Goal: Transaction & Acquisition: Purchase product/service

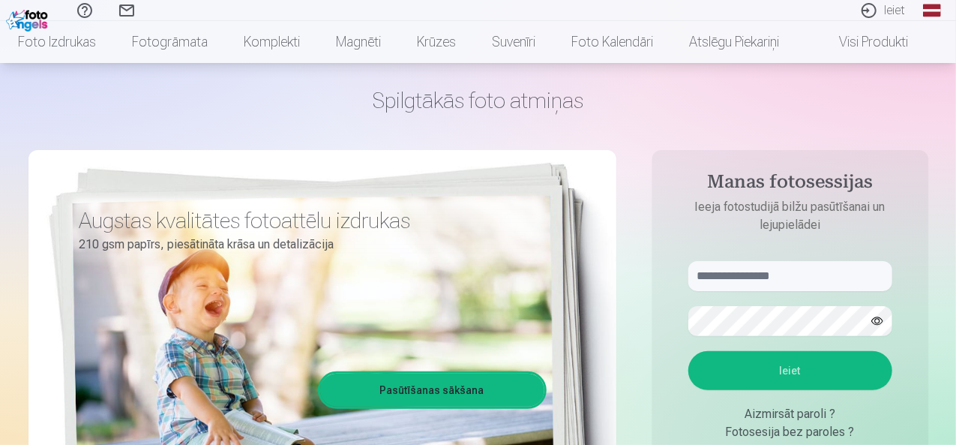
scroll to position [75, 0]
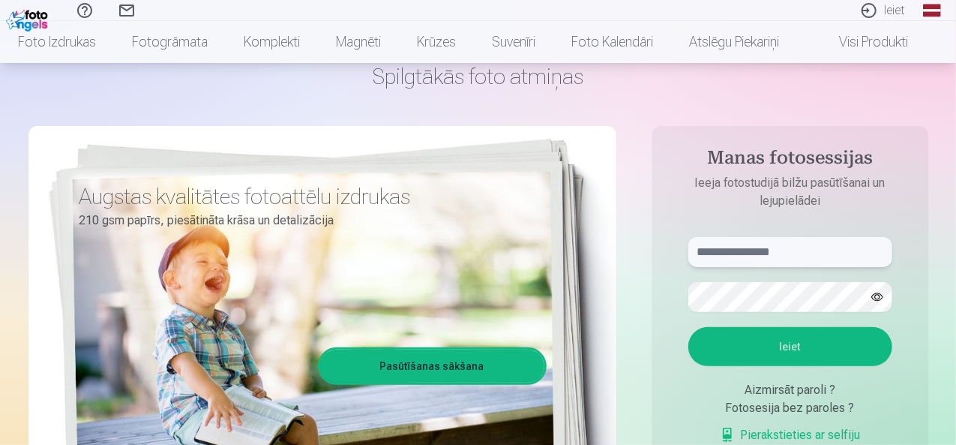
click at [736, 256] on input "text" at bounding box center [790, 252] width 204 height 30
type input "**********"
click at [808, 350] on button "Ieiet" at bounding box center [790, 346] width 204 height 39
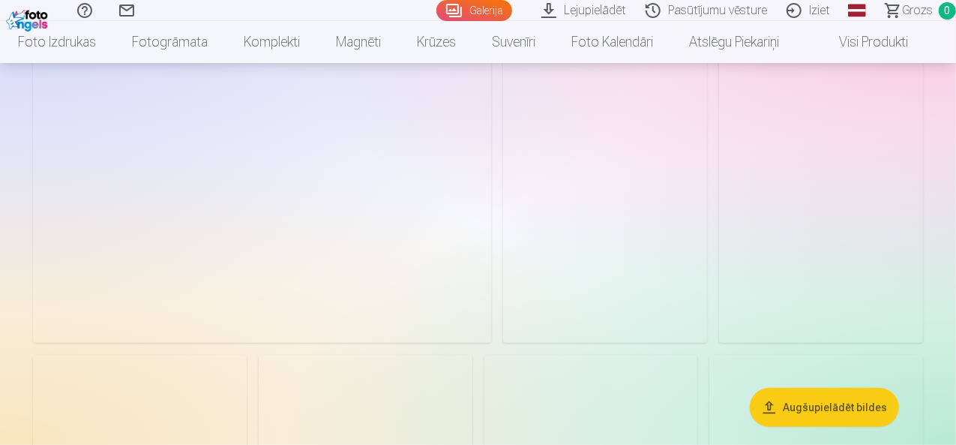
scroll to position [150, 0]
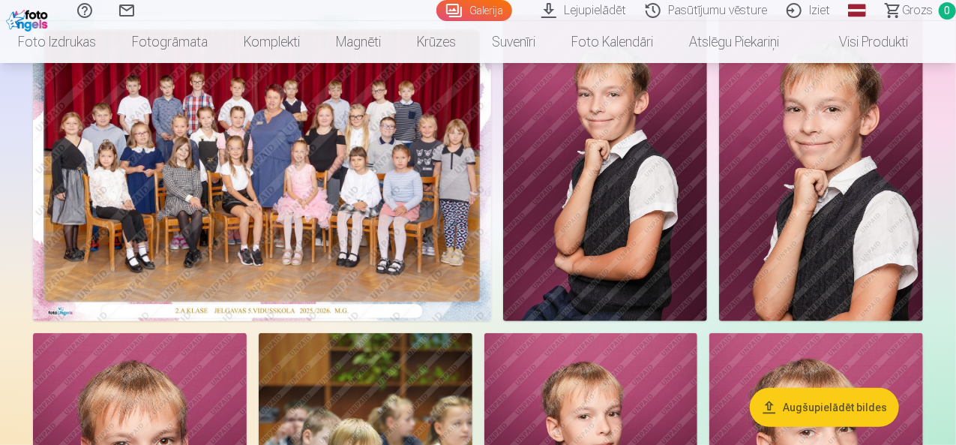
click at [374, 130] on img at bounding box center [262, 168] width 458 height 306
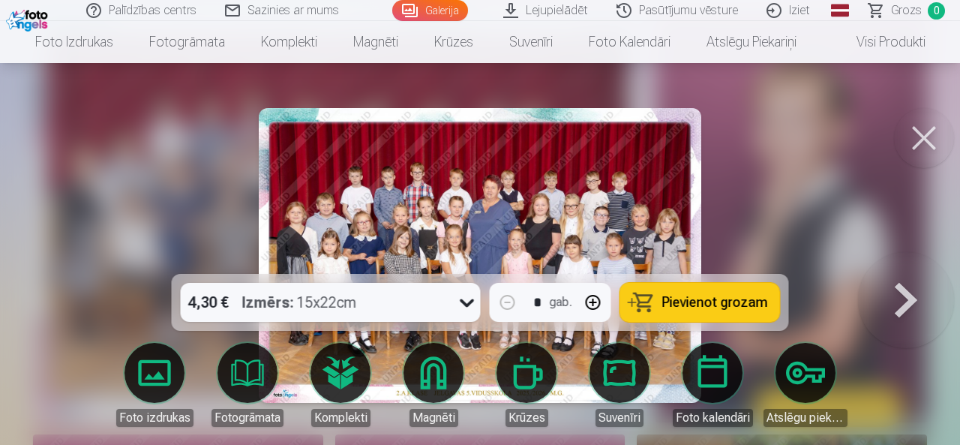
click at [429, 208] on img at bounding box center [480, 255] width 442 height 295
click at [692, 308] on span "Pievienot grozam" at bounding box center [715, 301] width 106 height 13
click at [915, 130] on button at bounding box center [924, 138] width 60 height 60
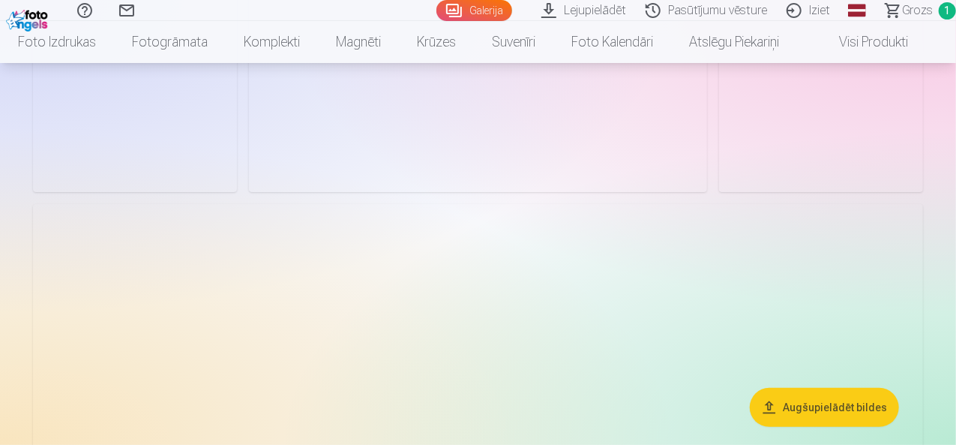
scroll to position [5774, 0]
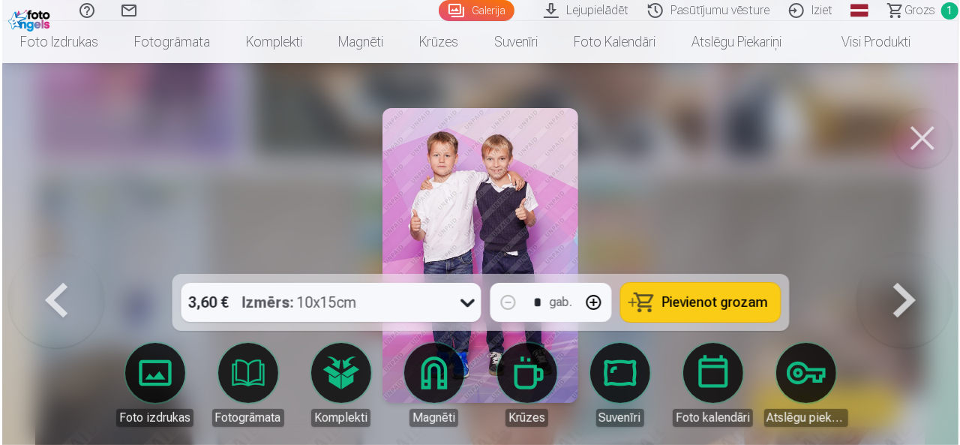
scroll to position [5796, 0]
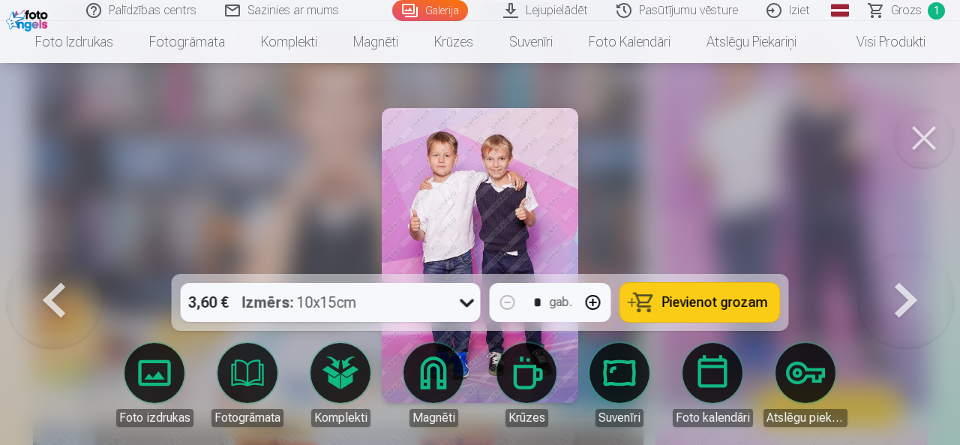
click at [694, 305] on span "Pievienot grozam" at bounding box center [715, 301] width 106 height 13
click at [937, 142] on button at bounding box center [924, 138] width 60 height 60
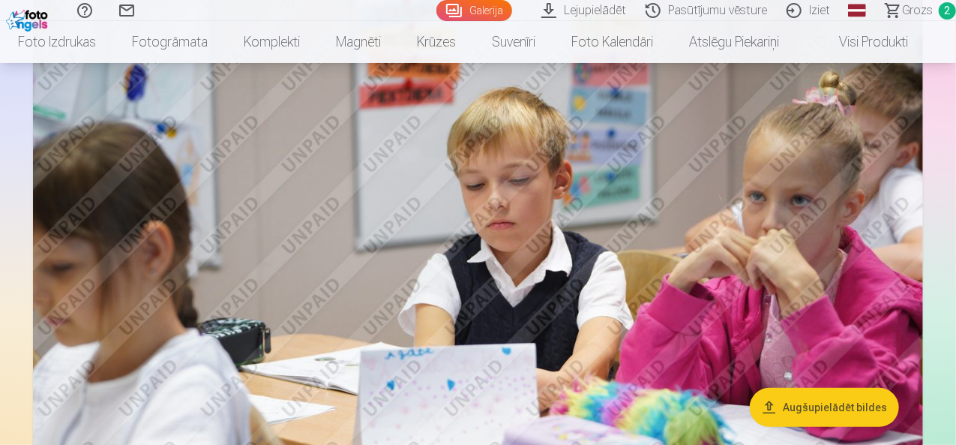
scroll to position [6149, 0]
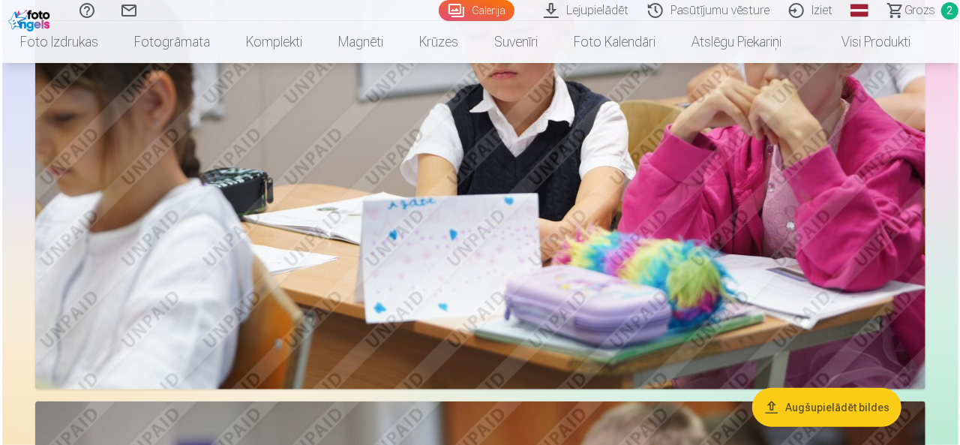
scroll to position [6171, 0]
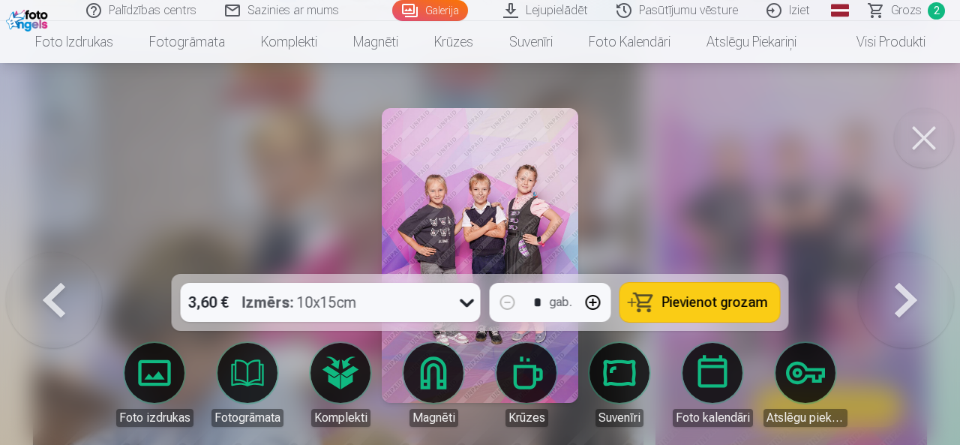
click at [675, 306] on span "Pievienot grozam" at bounding box center [715, 301] width 106 height 13
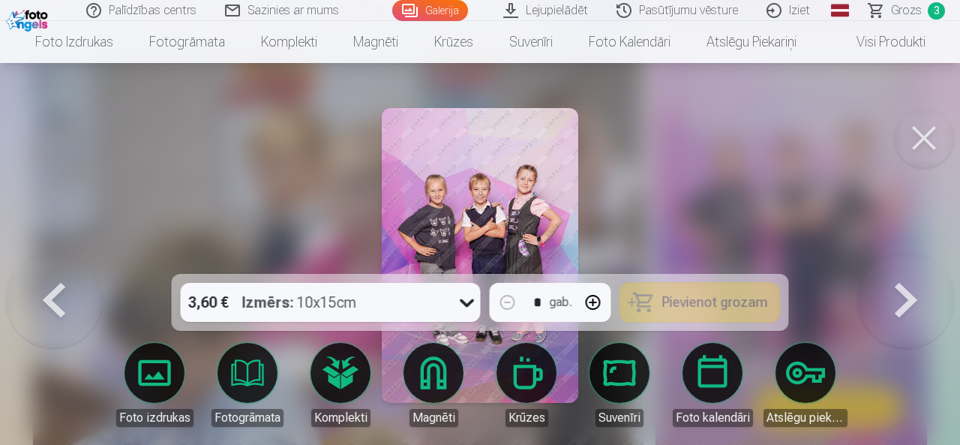
click at [911, 142] on button at bounding box center [924, 138] width 60 height 60
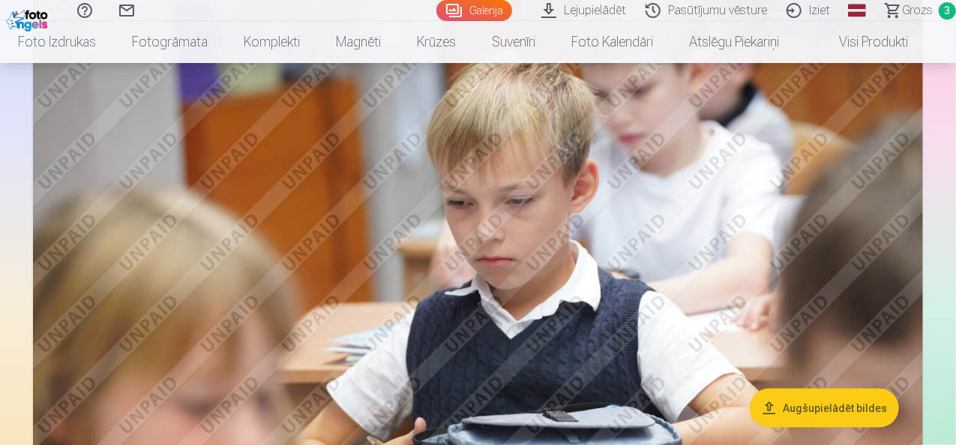
scroll to position [6599, 0]
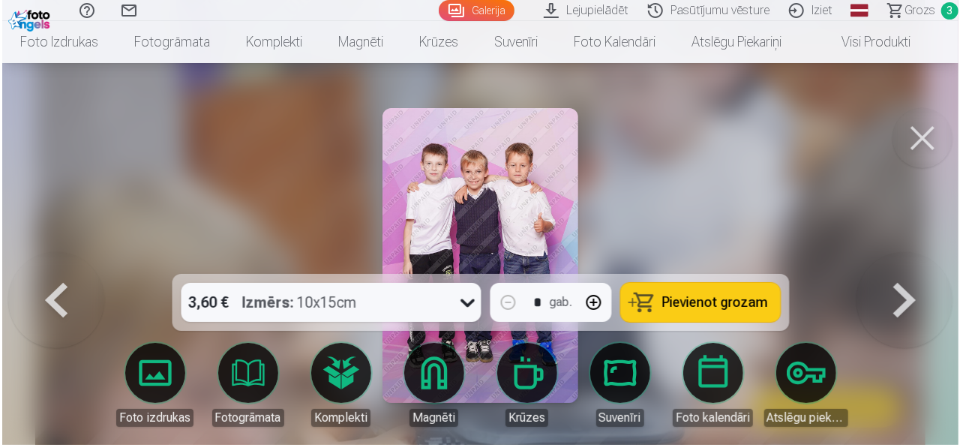
scroll to position [6622, 0]
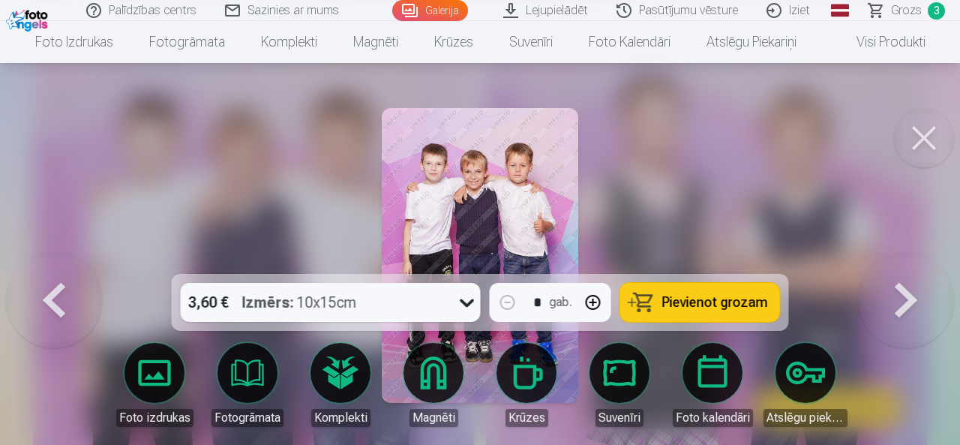
click at [678, 301] on span "Pievienot grozam" at bounding box center [715, 301] width 106 height 13
click at [915, 131] on button at bounding box center [924, 138] width 60 height 60
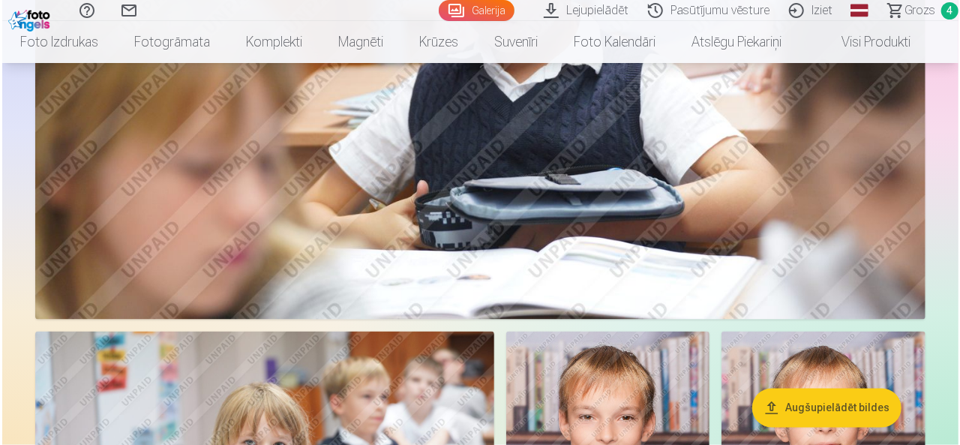
scroll to position [6849, 0]
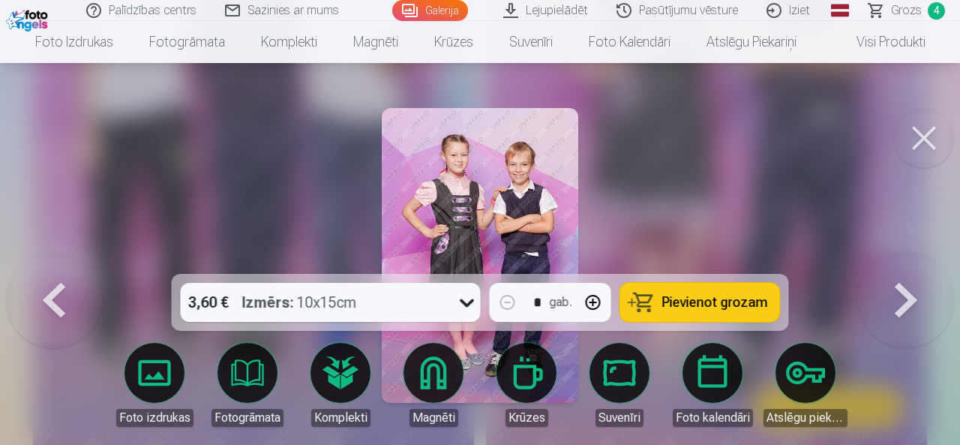
click at [670, 306] on span "Pievienot grozam" at bounding box center [715, 301] width 106 height 13
click at [922, 131] on button at bounding box center [924, 138] width 60 height 60
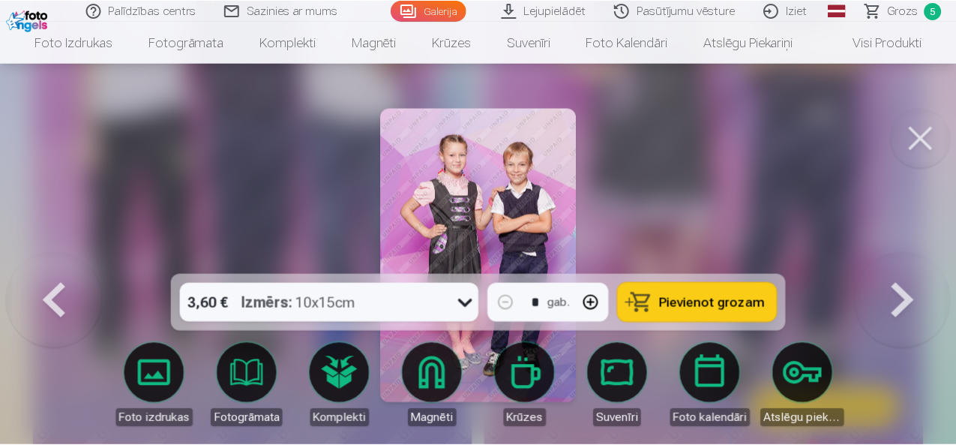
scroll to position [6824, 0]
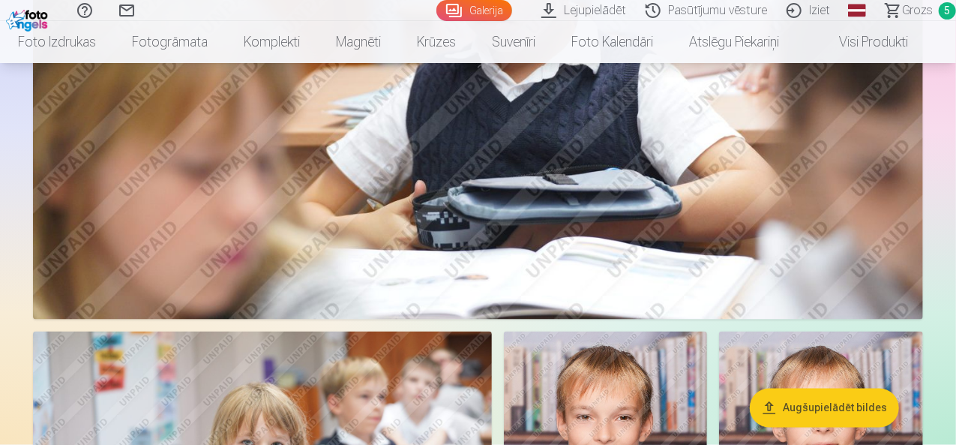
click at [902, 8] on span "Grozs" at bounding box center [917, 10] width 31 height 18
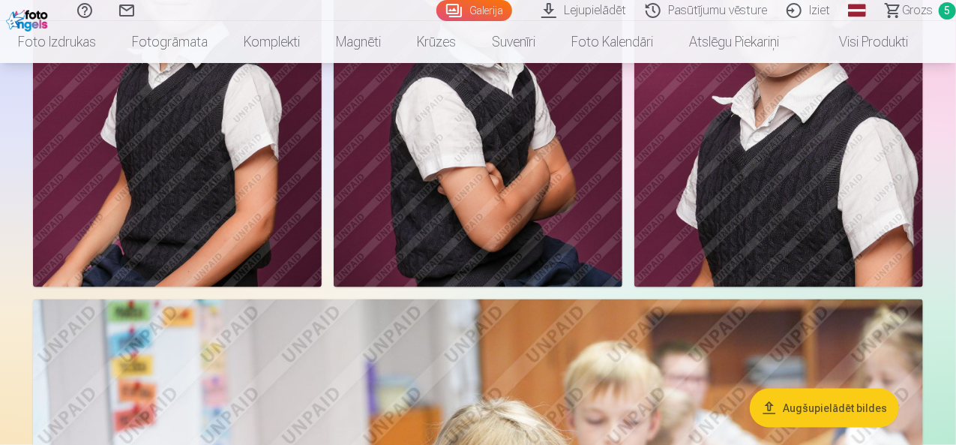
scroll to position [975, 0]
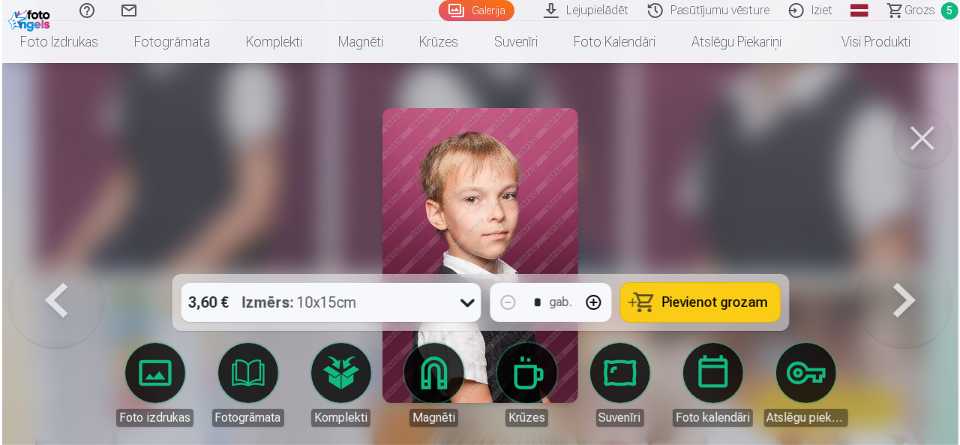
scroll to position [976, 0]
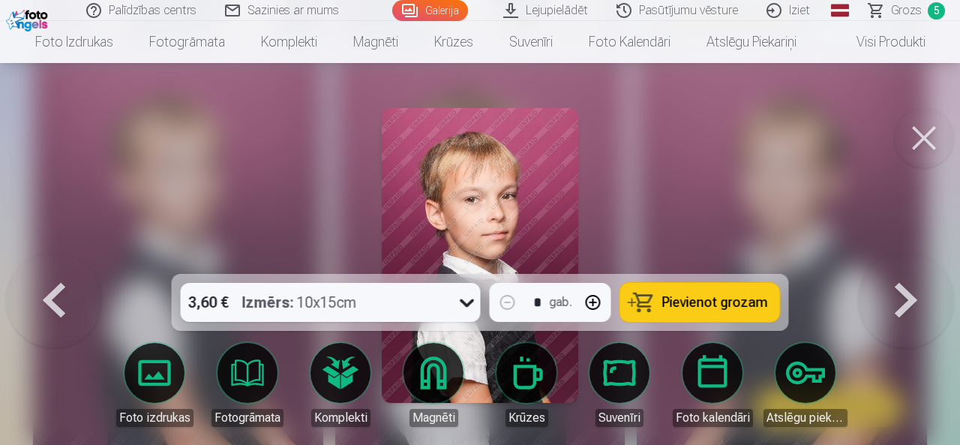
click at [588, 307] on button "button" at bounding box center [593, 302] width 36 height 36
click at [715, 304] on span "Pievienot grozam" at bounding box center [715, 301] width 106 height 13
type input "*"
click at [923, 134] on button at bounding box center [924, 138] width 60 height 60
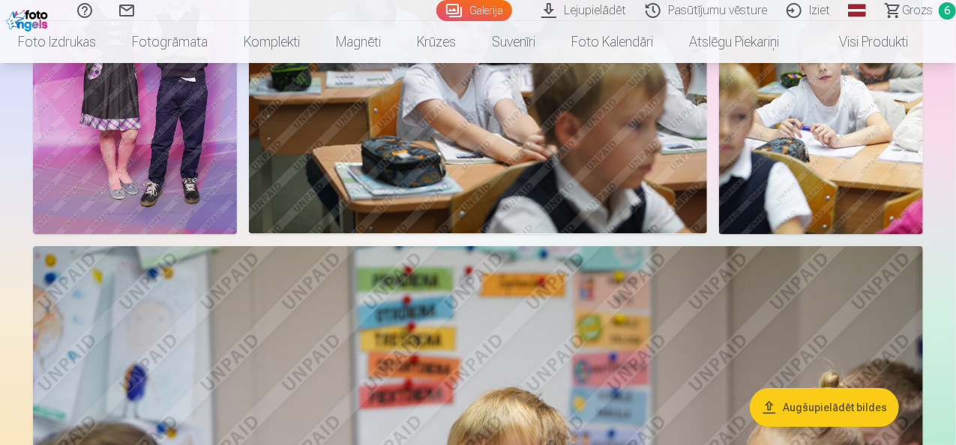
scroll to position [5774, 0]
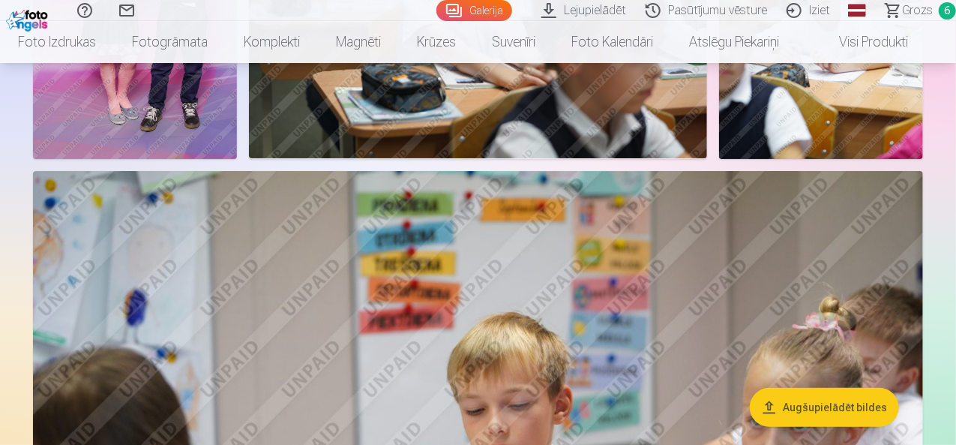
click at [902, 12] on span "Grozs" at bounding box center [917, 10] width 31 height 18
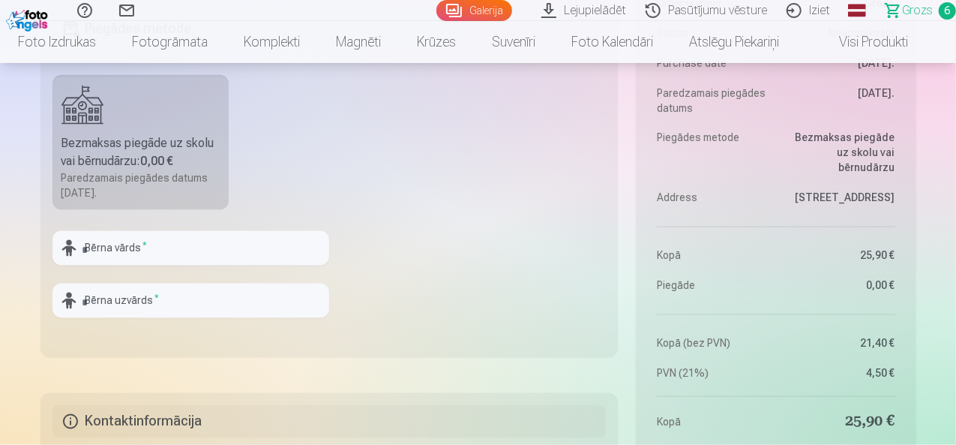
scroll to position [1275, 0]
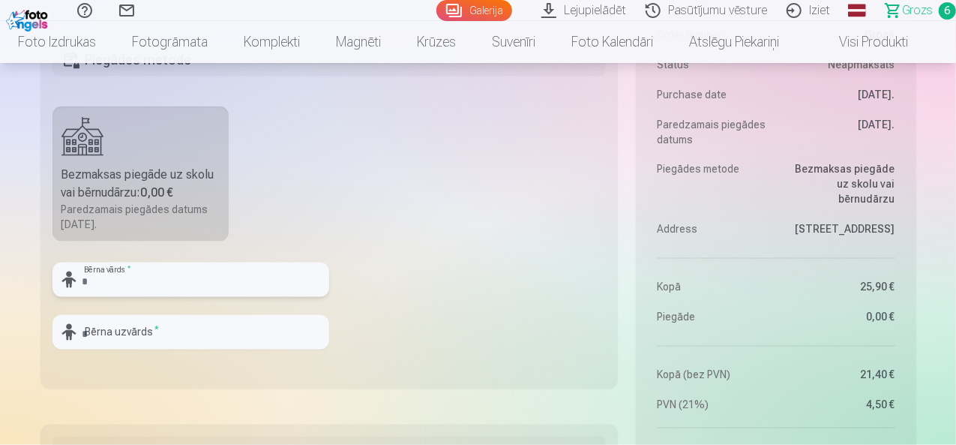
click at [112, 280] on input "text" at bounding box center [190, 279] width 277 height 34
type input "********"
click at [114, 328] on input "text" at bounding box center [190, 332] width 277 height 34
type input "******"
click at [422, 278] on fieldset "Piegādes metode Bezmaksas piegāde uz skolu vai bērnudārzu : 0,00 € Paredzamais …" at bounding box center [329, 209] width 578 height 357
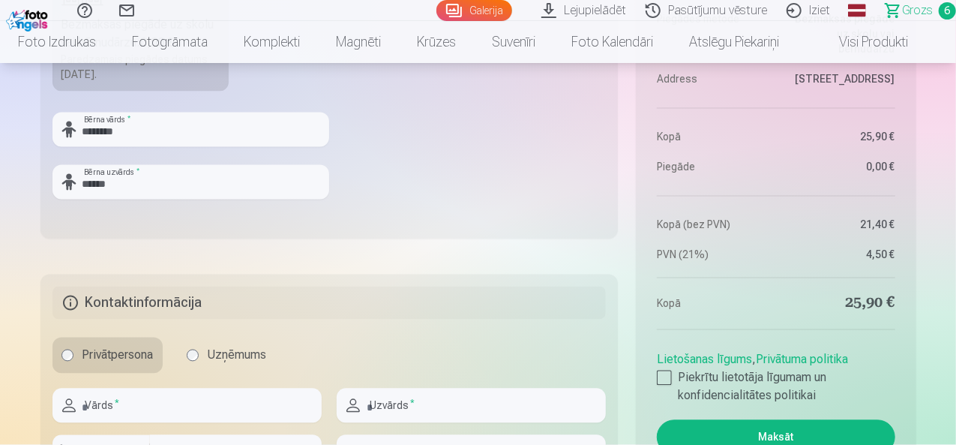
scroll to position [1500, 0]
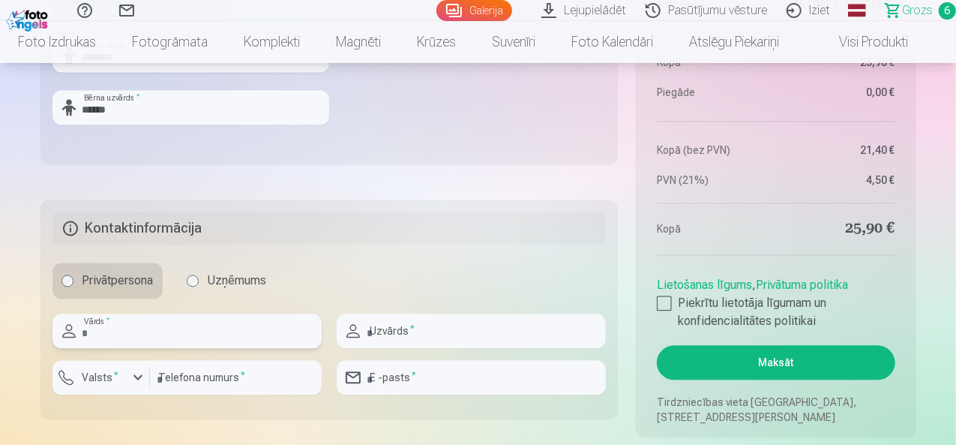
click at [191, 328] on input "text" at bounding box center [186, 330] width 269 height 34
type input "*****"
type input "******"
type input "********"
type input "**********"
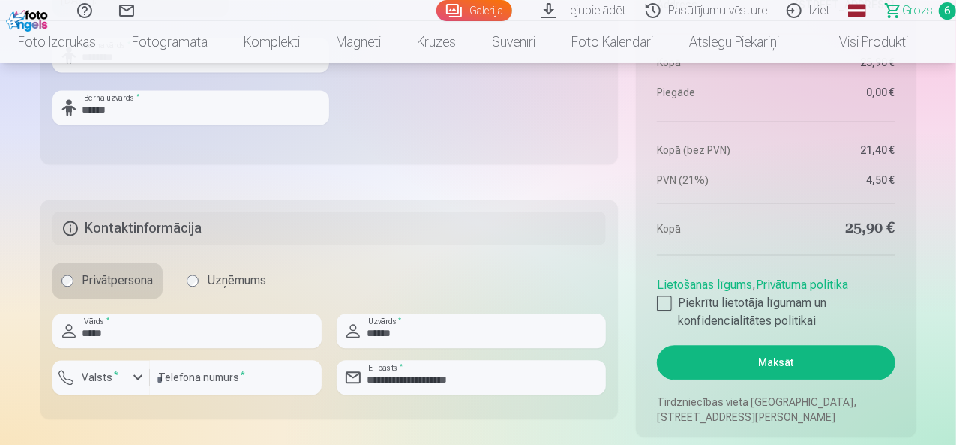
click at [459, 254] on fieldset "**********" at bounding box center [329, 308] width 578 height 219
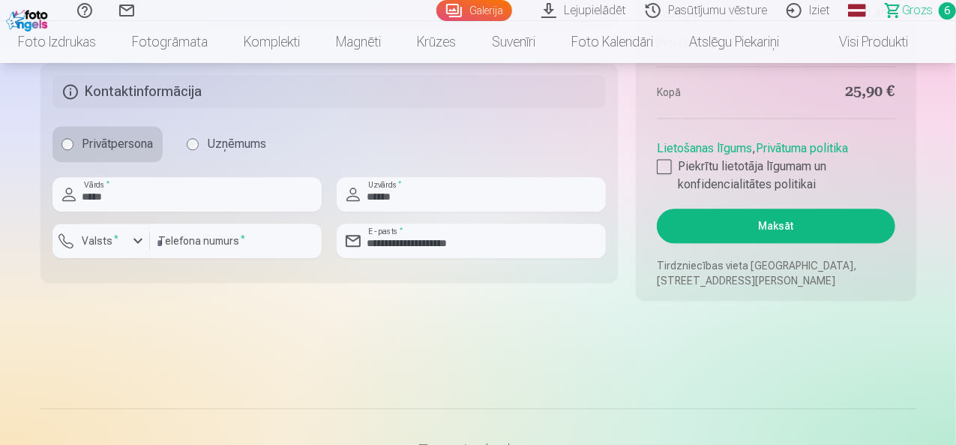
scroll to position [1650, 0]
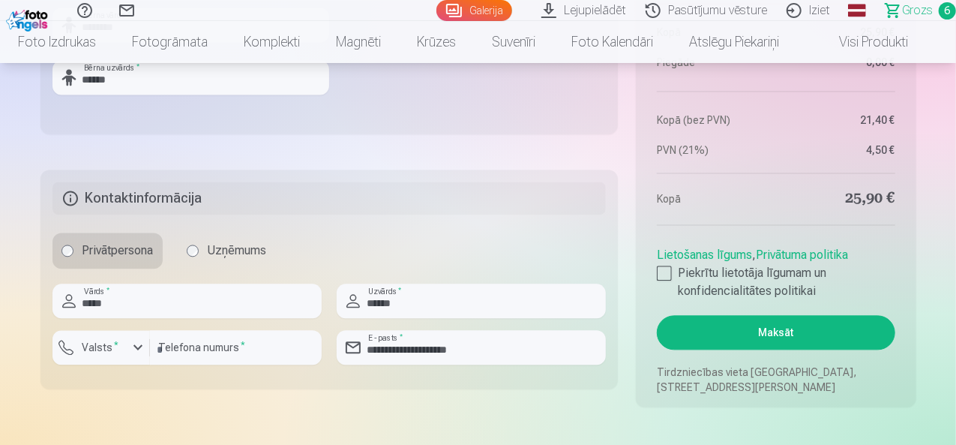
scroll to position [1500, 0]
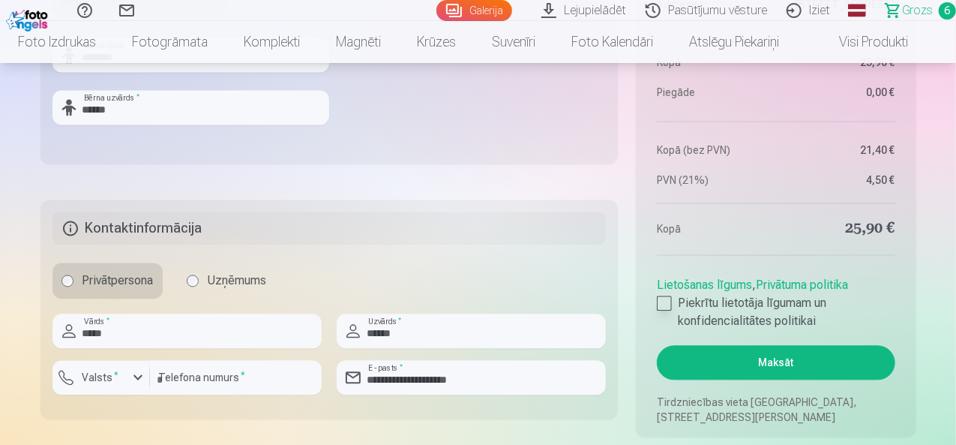
click at [670, 301] on div at bounding box center [664, 302] width 15 height 15
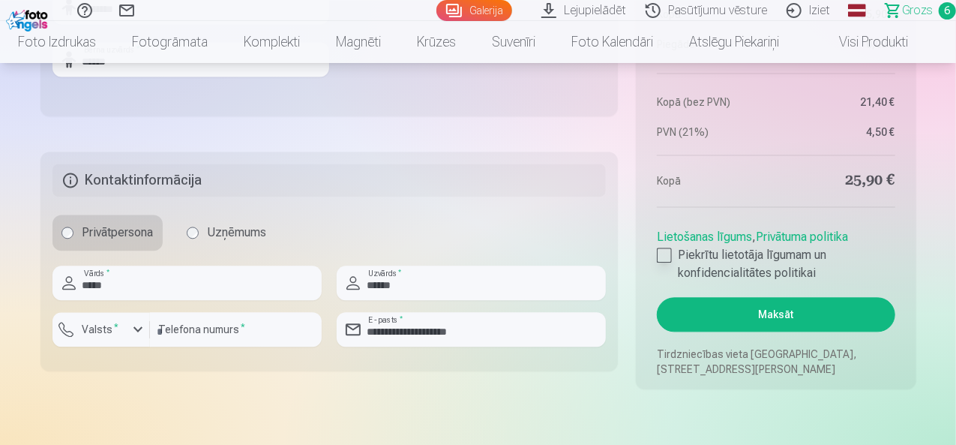
scroll to position [1650, 0]
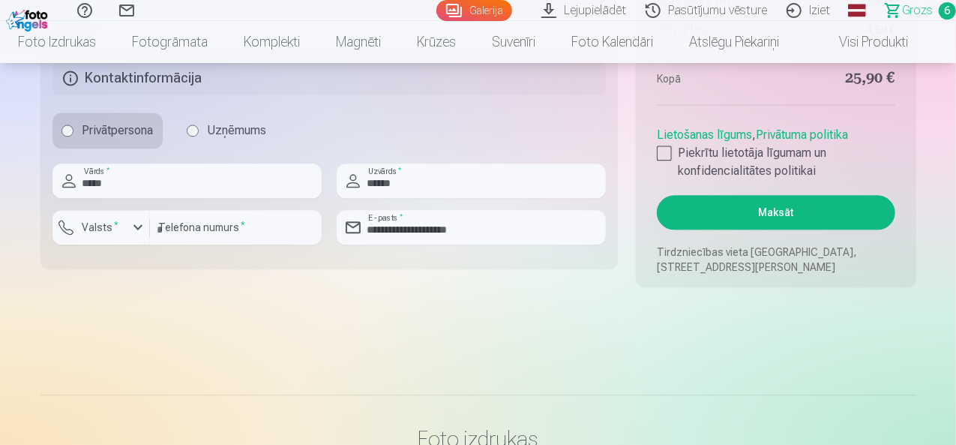
click at [786, 212] on button "Maksāt" at bounding box center [776, 212] width 238 height 34
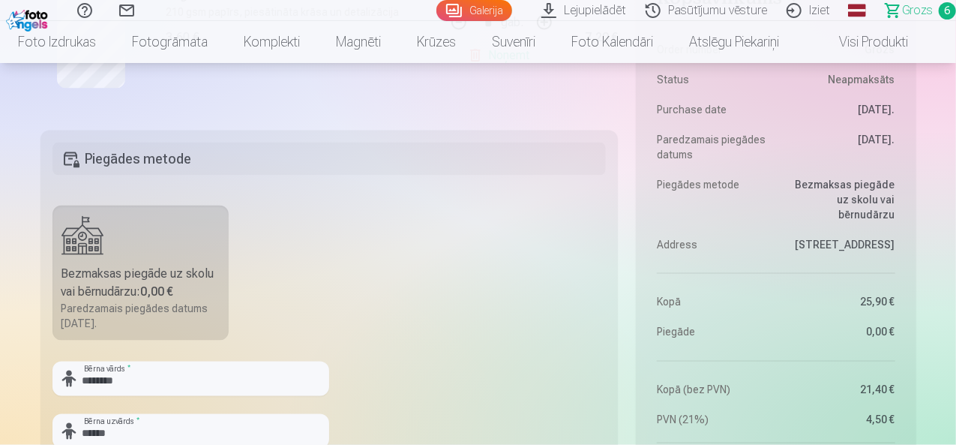
scroll to position [1200, 0]
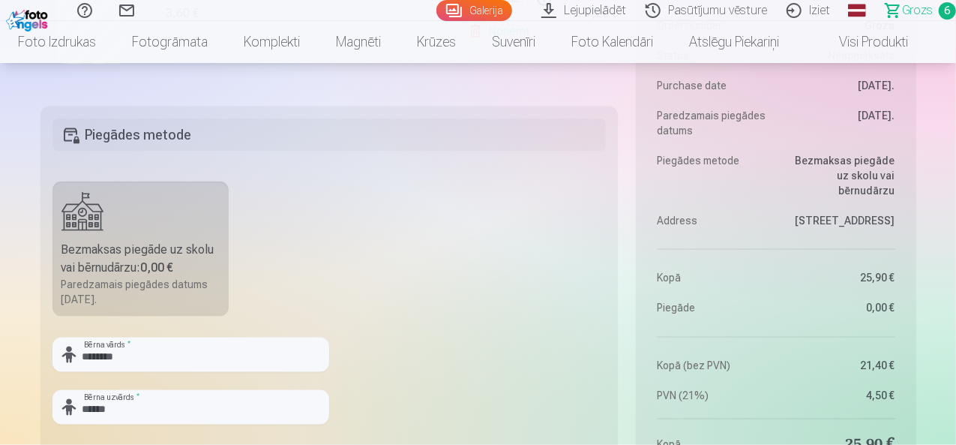
click at [136, 130] on h5 "Piegādes metode" at bounding box center [329, 134] width 554 height 33
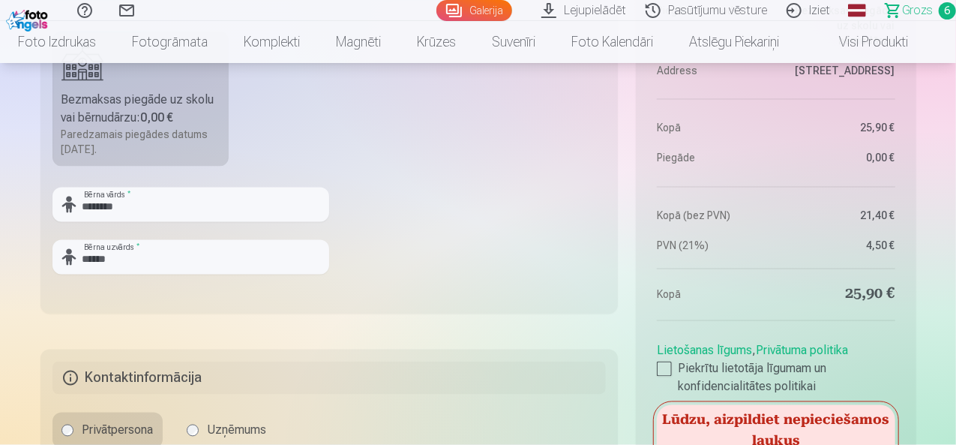
scroll to position [1275, 0]
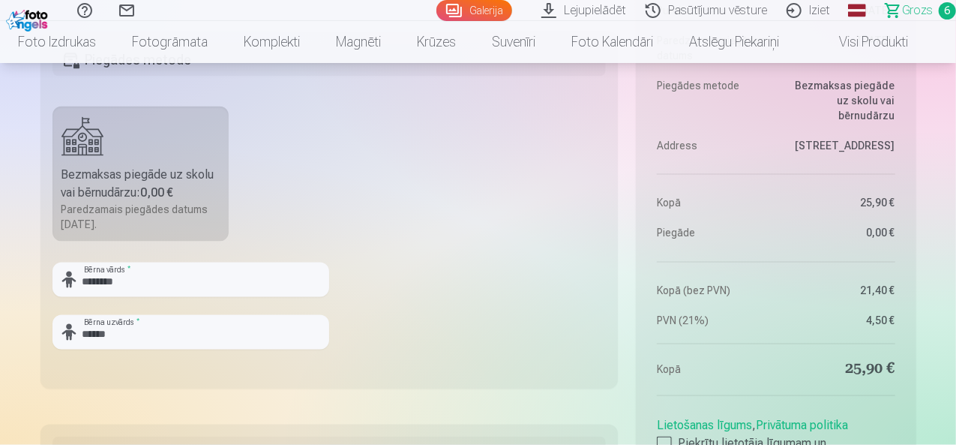
click at [110, 191] on div "Bezmaksas piegāde uz skolu vai bērnudārzu : 0,00 €" at bounding box center [140, 184] width 159 height 36
click at [168, 202] on div "Paredzamais piegādes datums 24.10.2025." at bounding box center [140, 217] width 159 height 30
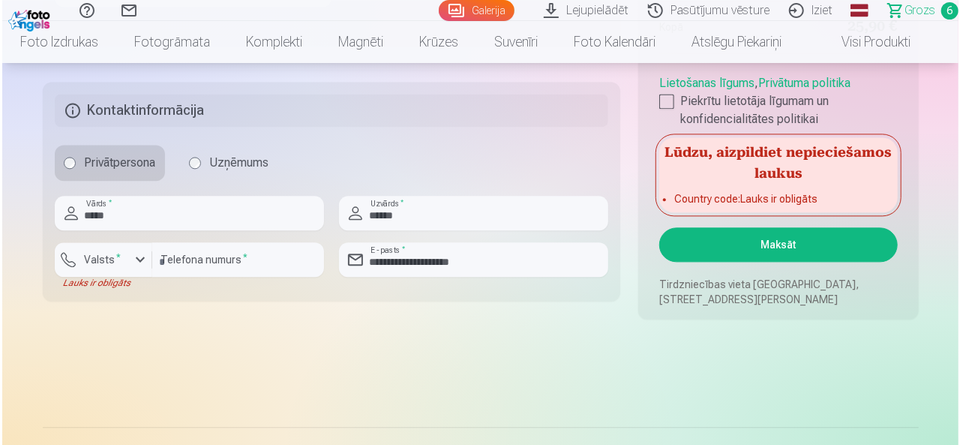
scroll to position [1650, 0]
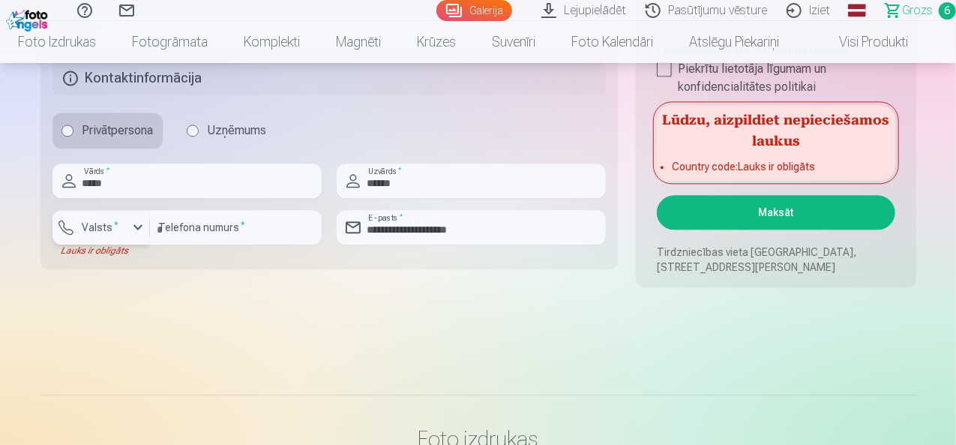
click at [124, 230] on div "button" at bounding box center [104, 229] width 45 height 15
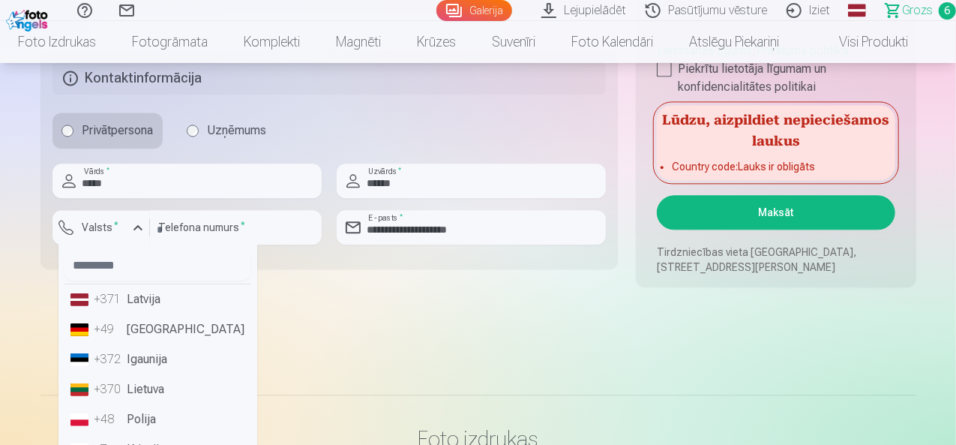
click at [133, 295] on li "+371 Latvija" at bounding box center [157, 299] width 187 height 30
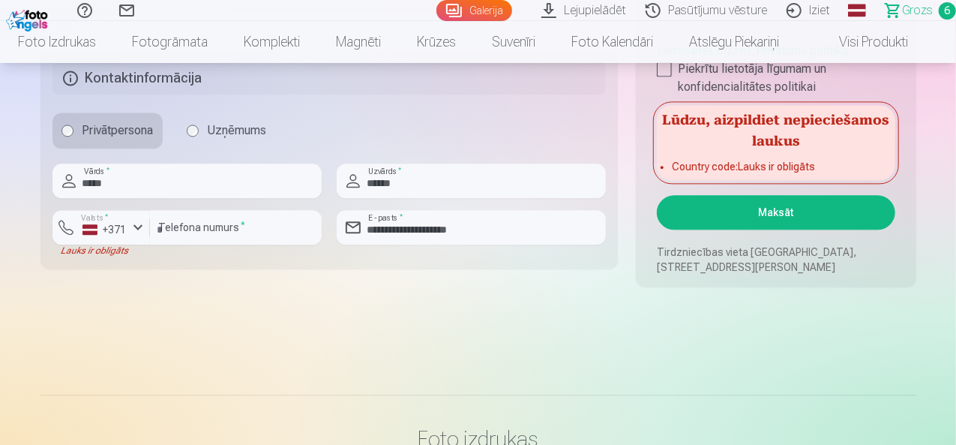
click at [775, 215] on button "Maksāt" at bounding box center [776, 212] width 238 height 34
